Goal: Communication & Community: Ask a question

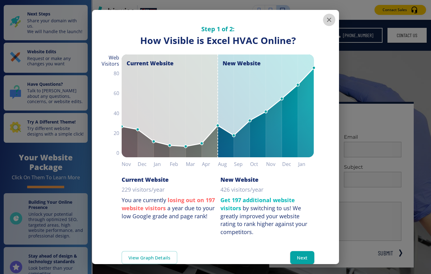
click at [331, 15] on button "button" at bounding box center [329, 20] width 12 height 12
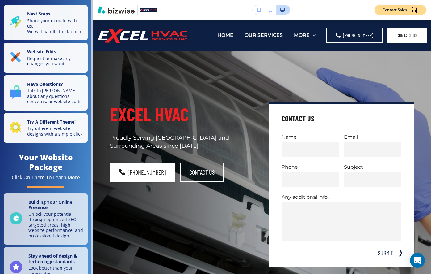
click at [391, 9] on p "Contact Sales" at bounding box center [395, 10] width 24 height 6
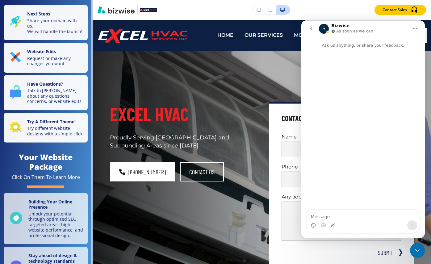
click at [328, 209] on div "Intercom messenger" at bounding box center [364, 130] width 124 height 162
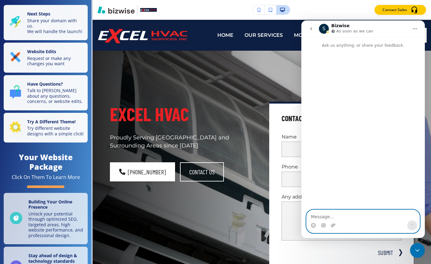
click at [330, 215] on textarea "Message…" at bounding box center [363, 215] width 113 height 11
paste textarea "I have 2 landing pages on Excel's current website. We have display ads and an e…"
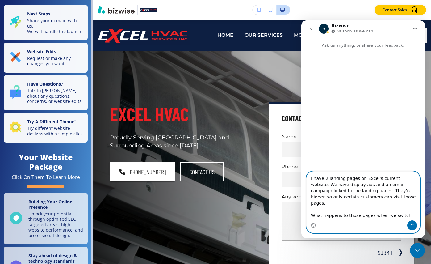
click at [312, 178] on textarea "I have 2 landing pages on Excel's current website. We have display ads and an e…" at bounding box center [363, 196] width 113 height 49
type textarea "Hi! I have 2 landing pages on Excel's current website. We have display ads and …"
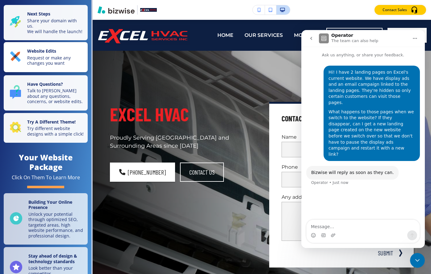
click at [55, 55] on p "Request or make any changes you want" at bounding box center [55, 60] width 57 height 11
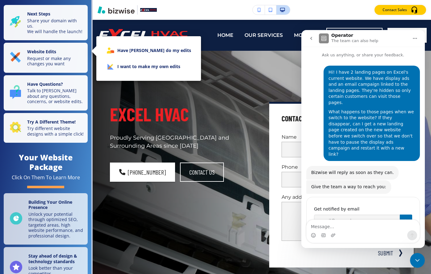
scroll to position [3, 0]
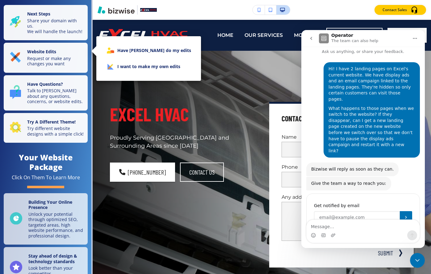
click at [364, 211] on input "Enter your email" at bounding box center [357, 217] width 86 height 12
type input "[EMAIL_ADDRESS][DOMAIN_NAME]"
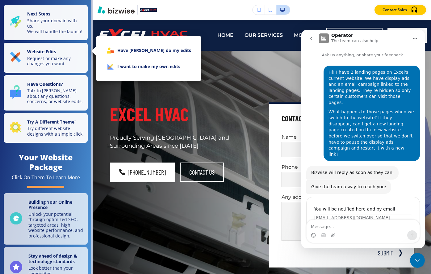
scroll to position [0, 0]
click at [330, 227] on textarea "Message…" at bounding box center [363, 224] width 113 height 11
click at [67, 85] on div at bounding box center [215, 137] width 431 height 274
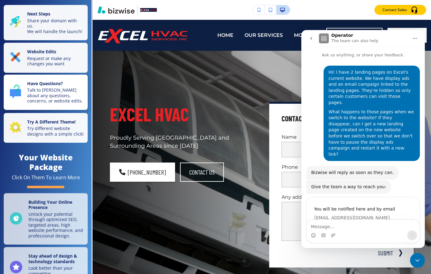
click at [61, 87] on p "Talk to [PERSON_NAME] about any questions, concerns, or website edits." at bounding box center [55, 95] width 57 height 16
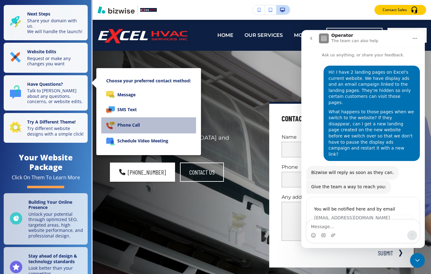
click at [128, 125] on li "Phone Call" at bounding box center [148, 125] width 95 height 16
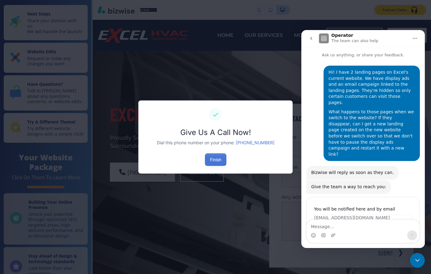
click at [221, 161] on button "Finish" at bounding box center [215, 159] width 21 height 12
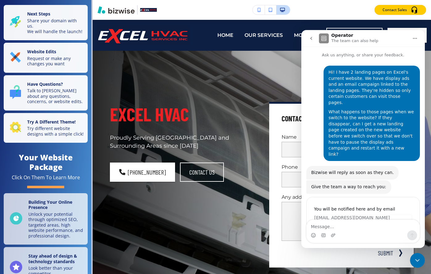
click at [308, 43] on button "go back" at bounding box center [312, 38] width 12 height 12
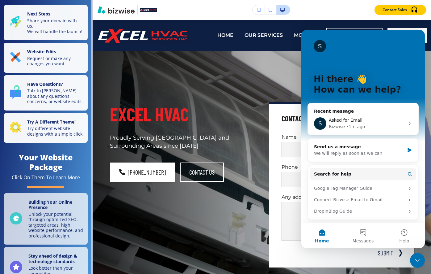
click at [308, 40] on div "S Hi there 👋 How can we help? Recent message S Asked for Email Bizwise • 1m ago…" at bounding box center [364, 126] width 124 height 193
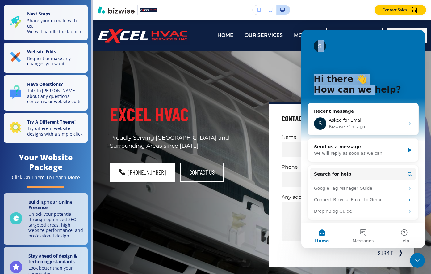
drag, startPoint x: 314, startPoint y: 46, endPoint x: 363, endPoint y: 91, distance: 66.9
click at [364, 92] on div "S Hi there 👋 How can we help?" at bounding box center [363, 85] width 111 height 111
click at [363, 91] on p "How can we help?" at bounding box center [363, 89] width 99 height 11
drag, startPoint x: 372, startPoint y: 86, endPoint x: 335, endPoint y: 63, distance: 43.9
click at [335, 63] on div "S Hi there 👋 How can we help?" at bounding box center [363, 85] width 111 height 111
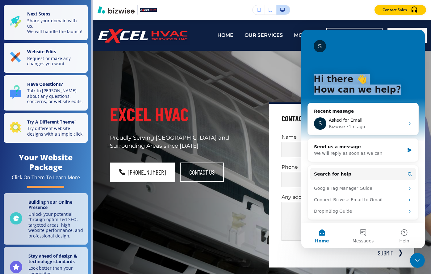
click at [341, 57] on div "S Hi there 👋 How can we help?" at bounding box center [363, 85] width 111 height 111
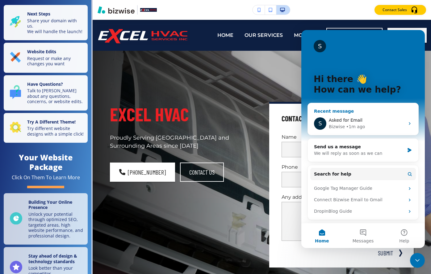
click at [344, 121] on span "Asked for Email" at bounding box center [346, 119] width 34 height 5
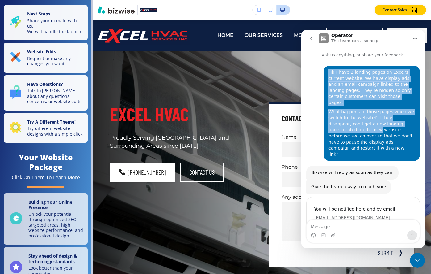
drag, startPoint x: 344, startPoint y: 121, endPoint x: 322, endPoint y: 85, distance: 42.4
click at [322, 85] on div "Hi! I have 2 landing pages on Excel's current website. We have display ads and …" at bounding box center [364, 116] width 114 height 100
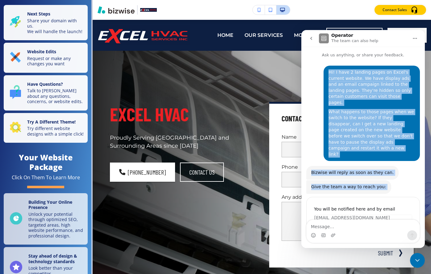
drag, startPoint x: 322, startPoint y: 69, endPoint x: 371, endPoint y: 210, distance: 149.5
click at [371, 210] on div "Hi! I have 2 landing pages on Excel's current website. We have display ads and …" at bounding box center [364, 152] width 114 height 172
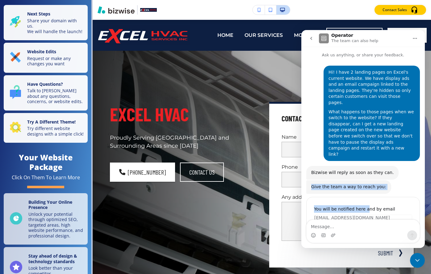
drag, startPoint x: 364, startPoint y: 189, endPoint x: 367, endPoint y: 159, distance: 30.4
click at [367, 159] on div "Hi! I have 2 landing pages on Excel's current website. We have display ads and …" at bounding box center [364, 152] width 114 height 172
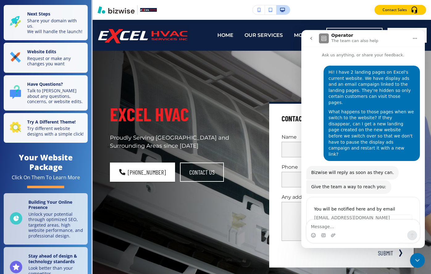
click at [367, 180] on div "Give the team a way to reach you: Operator • 1m ago" at bounding box center [349, 187] width 85 height 14
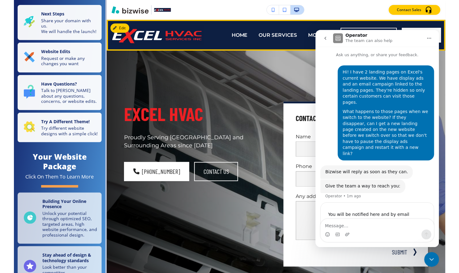
scroll to position [3, 0]
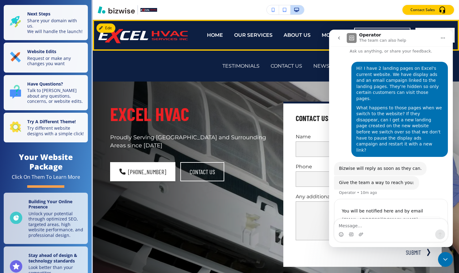
click at [339, 39] on icon "go back" at bounding box center [339, 37] width 2 height 3
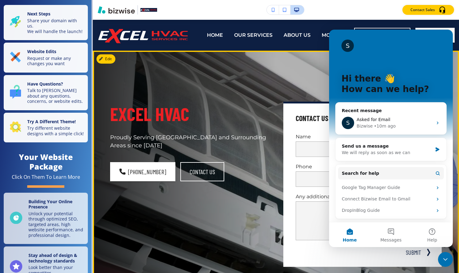
scroll to position [0, 0]
drag, startPoint x: 307, startPoint y: 124, endPoint x: 297, endPoint y: 117, distance: 12.2
click at [297, 117] on div "Contact Us Name Email Phone Subject Any additional info... x SUBMIT" at bounding box center [362, 184] width 158 height 165
click at [297, 110] on div "Contact Us Name Email Phone Subject Any additional info... x SUBMIT" at bounding box center [362, 184] width 158 height 165
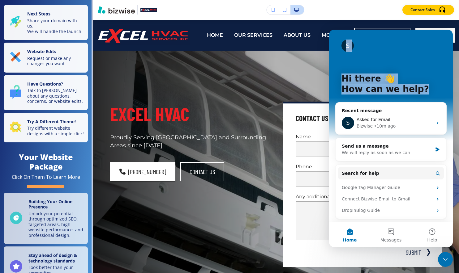
drag, startPoint x: 393, startPoint y: 47, endPoint x: 409, endPoint y: 95, distance: 50.4
click at [408, 95] on div "S Hi there 👋 How can we help?" at bounding box center [390, 85] width 111 height 111
drag, startPoint x: 414, startPoint y: 94, endPoint x: 337, endPoint y: 42, distance: 92.1
click at [337, 42] on div "S Hi there 👋 How can we help?" at bounding box center [390, 85] width 111 height 111
click at [339, 39] on div "S Hi there 👋 How can we help?" at bounding box center [390, 85] width 111 height 111
